Goal: Navigation & Orientation: Understand site structure

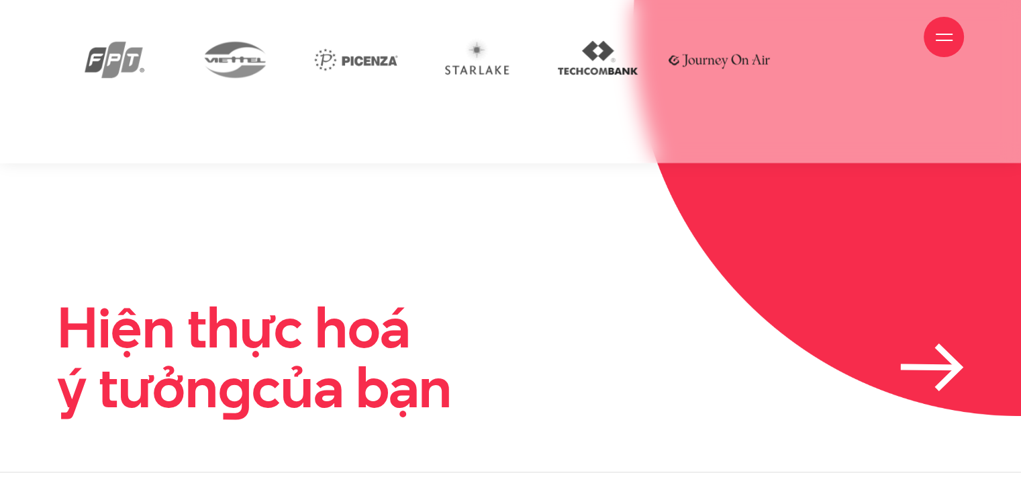
scroll to position [3180, 0]
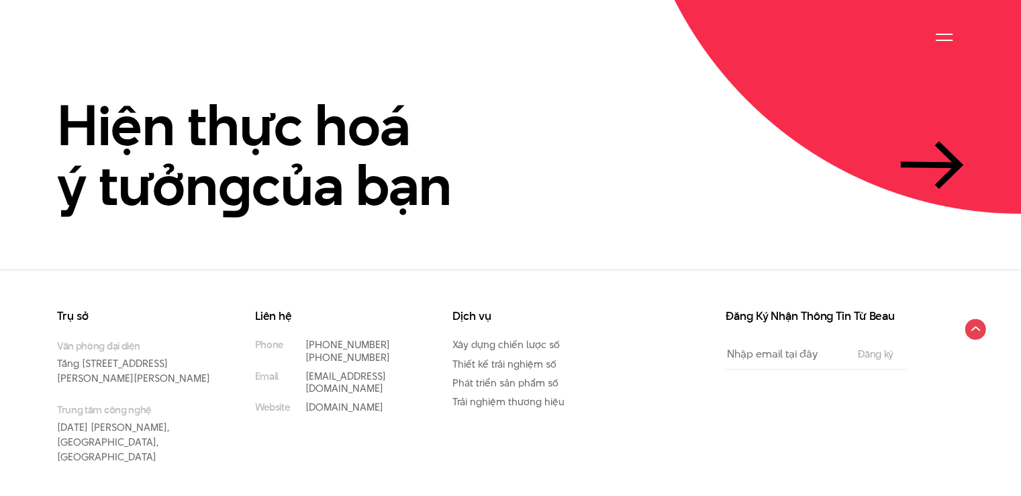
click at [967, 318] on circle at bounding box center [975, 328] width 21 height 21
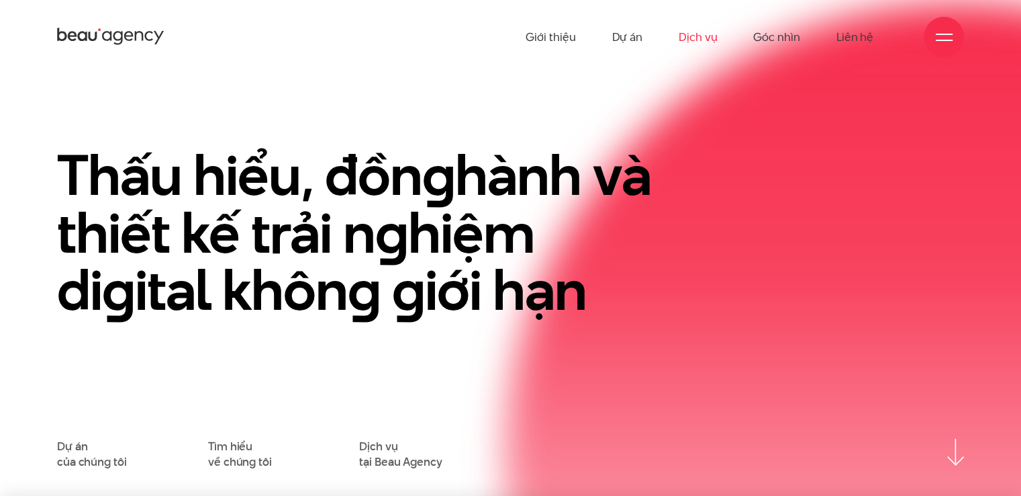
click at [707, 40] on link "Dịch vụ" at bounding box center [698, 37] width 38 height 74
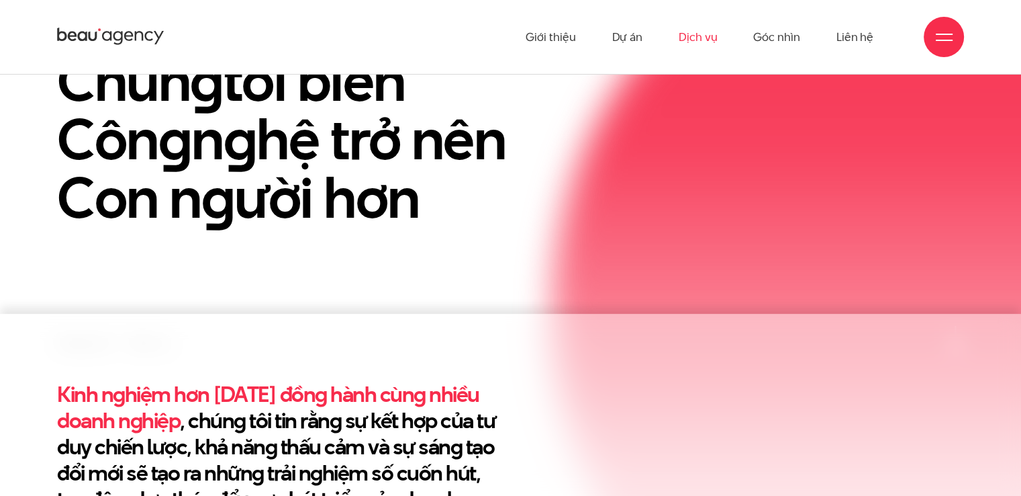
scroll to position [179, 0]
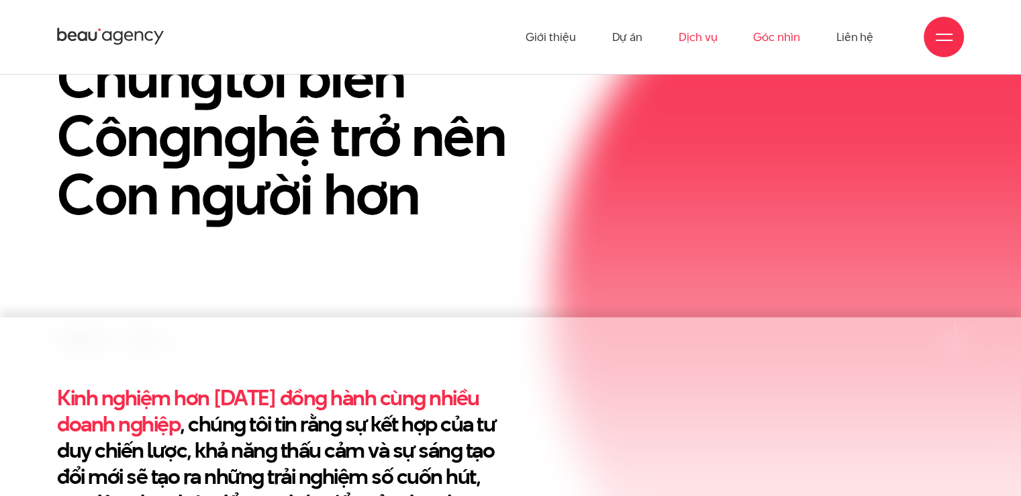
click at [772, 43] on link "Góc nhìn" at bounding box center [776, 37] width 46 height 74
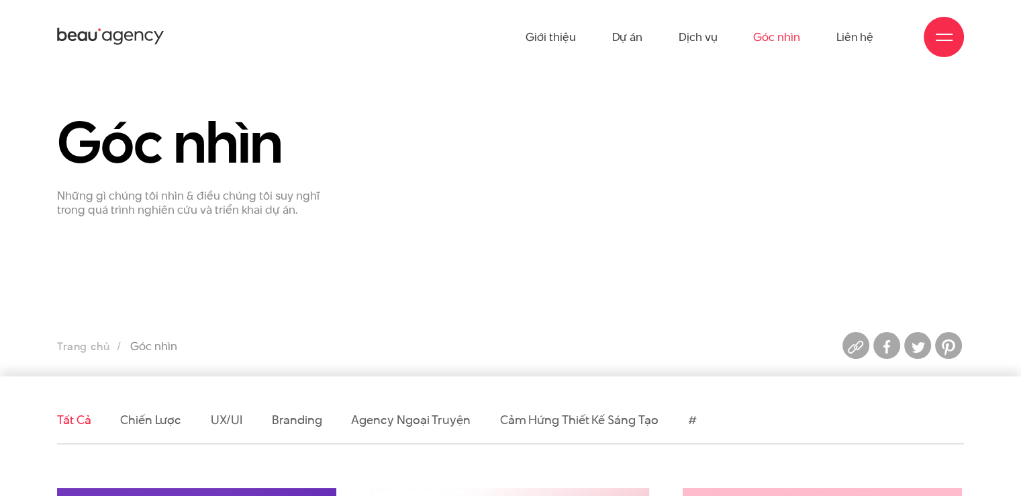
click at [927, 32] on div at bounding box center [944, 37] width 40 height 40
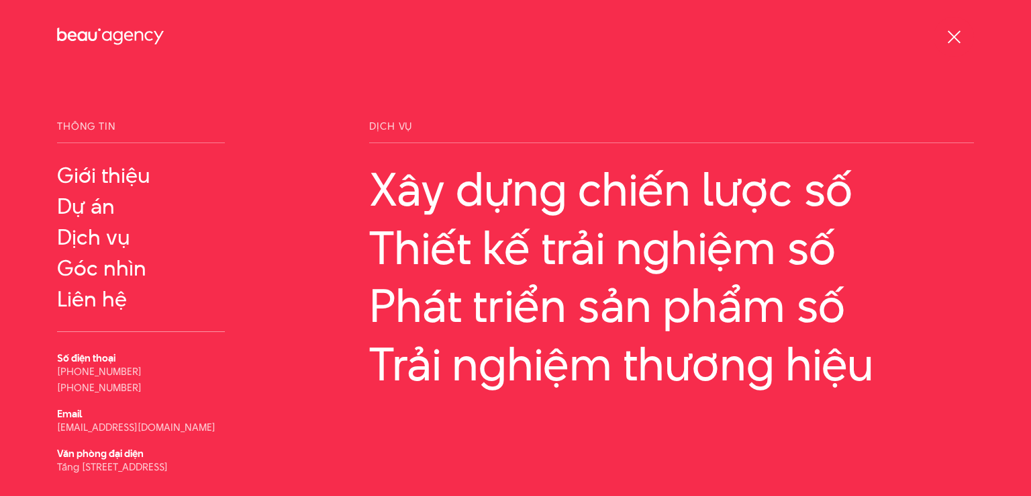
click at [965, 24] on div at bounding box center [954, 37] width 40 height 40
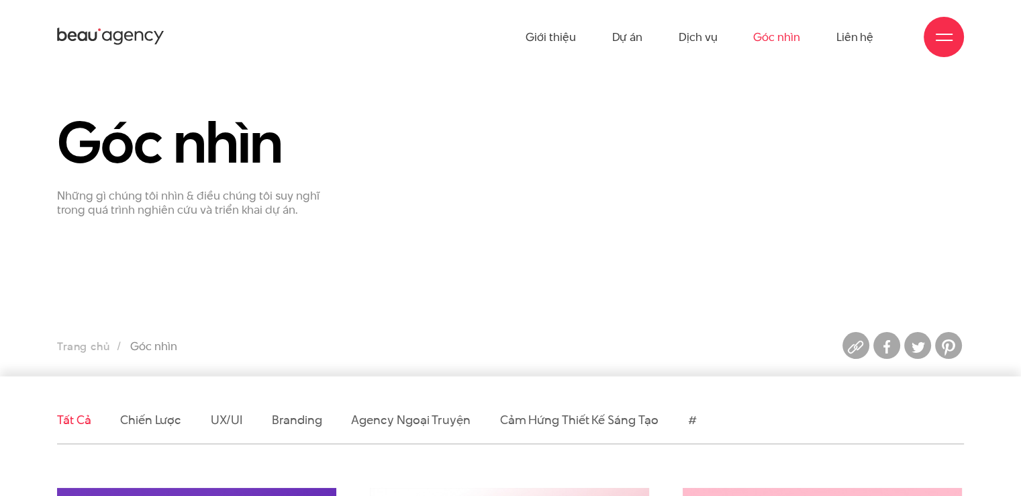
click at [940, 36] on div at bounding box center [944, 37] width 17 height 17
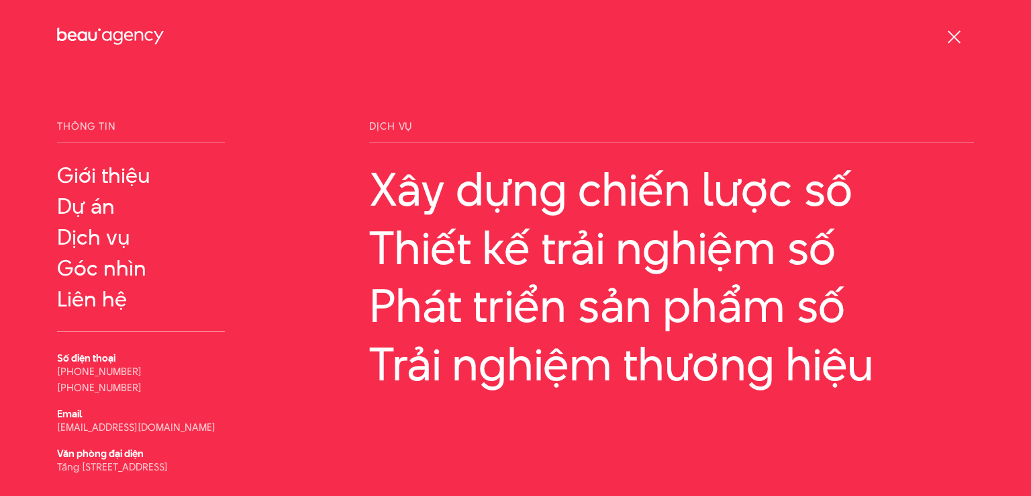
click at [956, 40] on span at bounding box center [954, 36] width 13 height 13
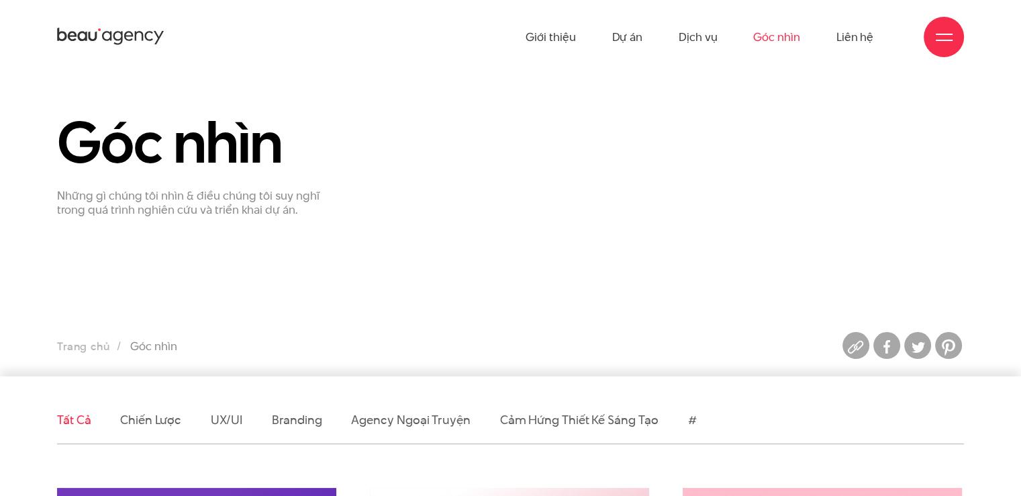
click at [146, 30] on icon at bounding box center [110, 36] width 107 height 21
